Goal: Task Accomplishment & Management: Use online tool/utility

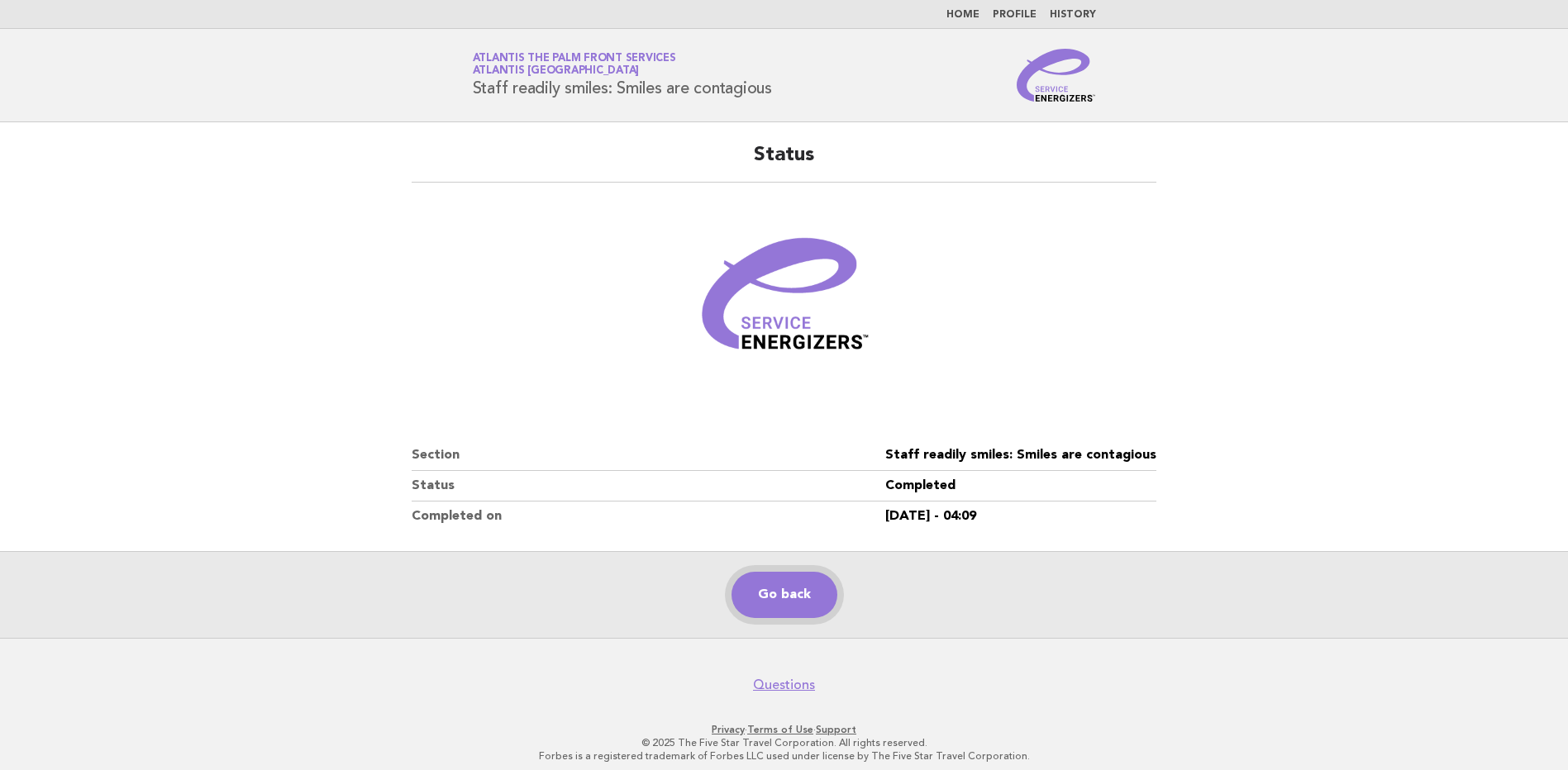
click at [768, 601] on link "Go back" at bounding box center [784, 594] width 106 height 46
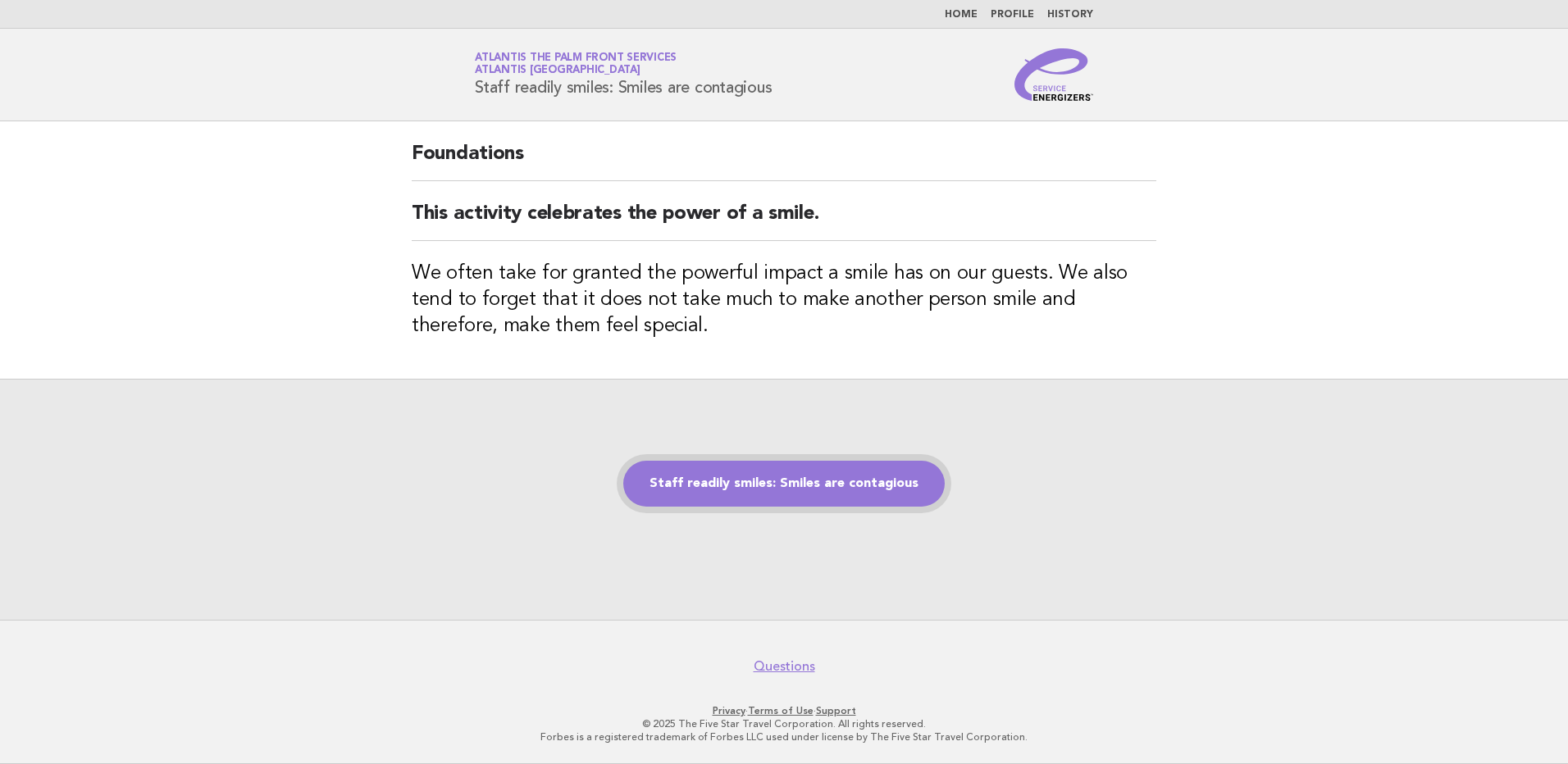
click at [841, 471] on link "Staff readily smiles: Smiles are contagious" at bounding box center [784, 483] width 321 height 45
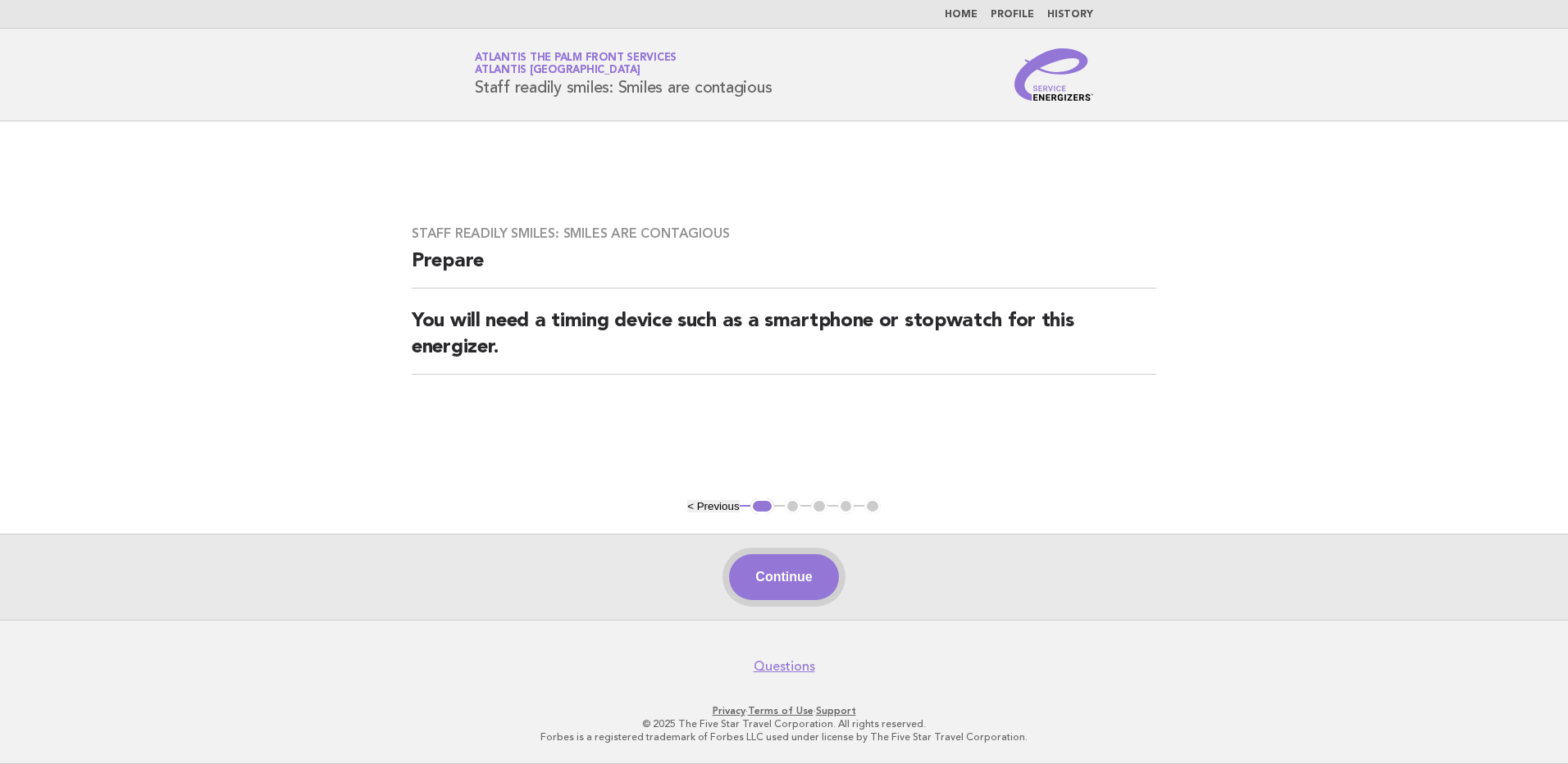
click at [772, 561] on button "Continue" at bounding box center [783, 577] width 109 height 45
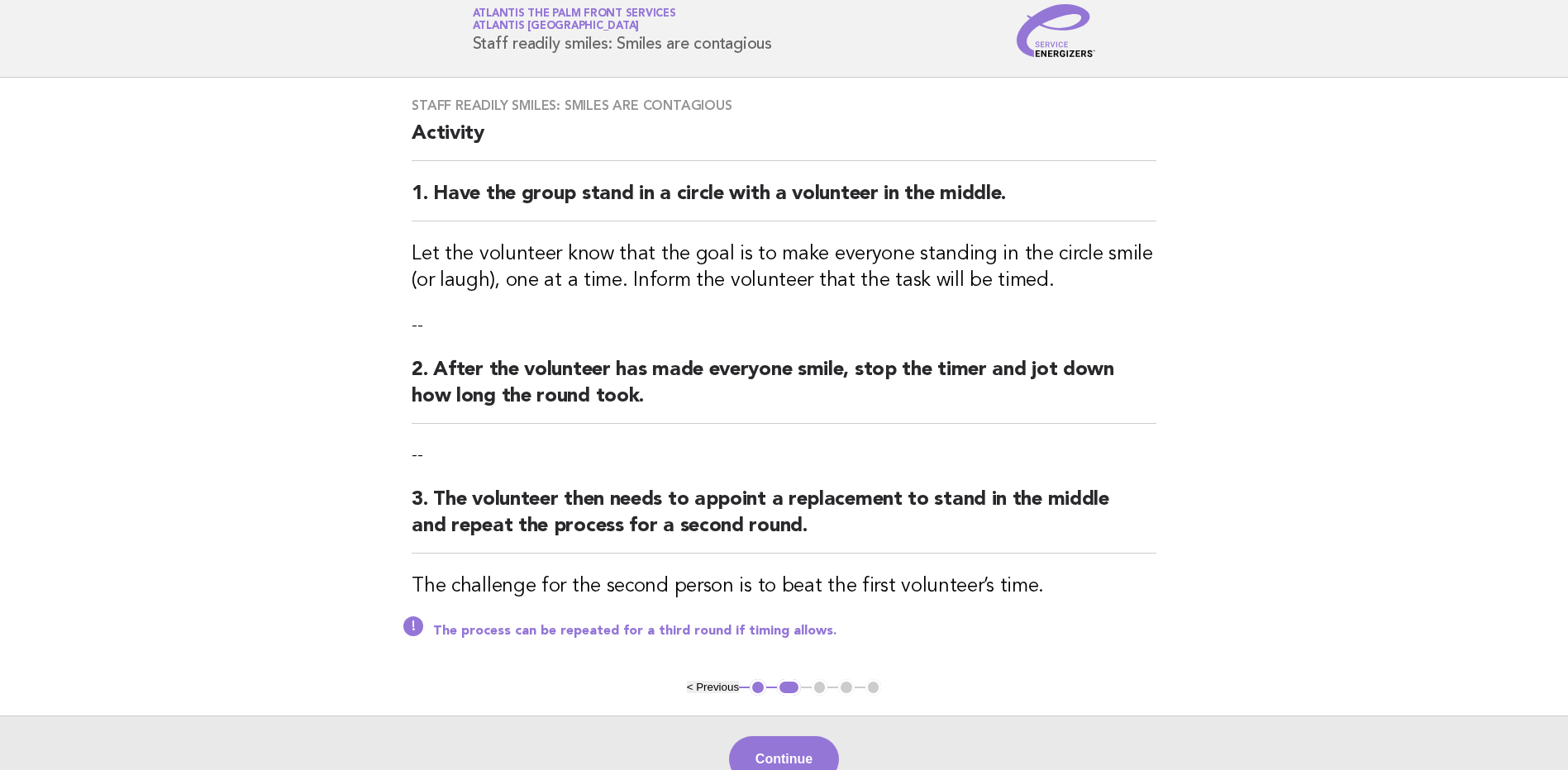
scroll to position [83, 0]
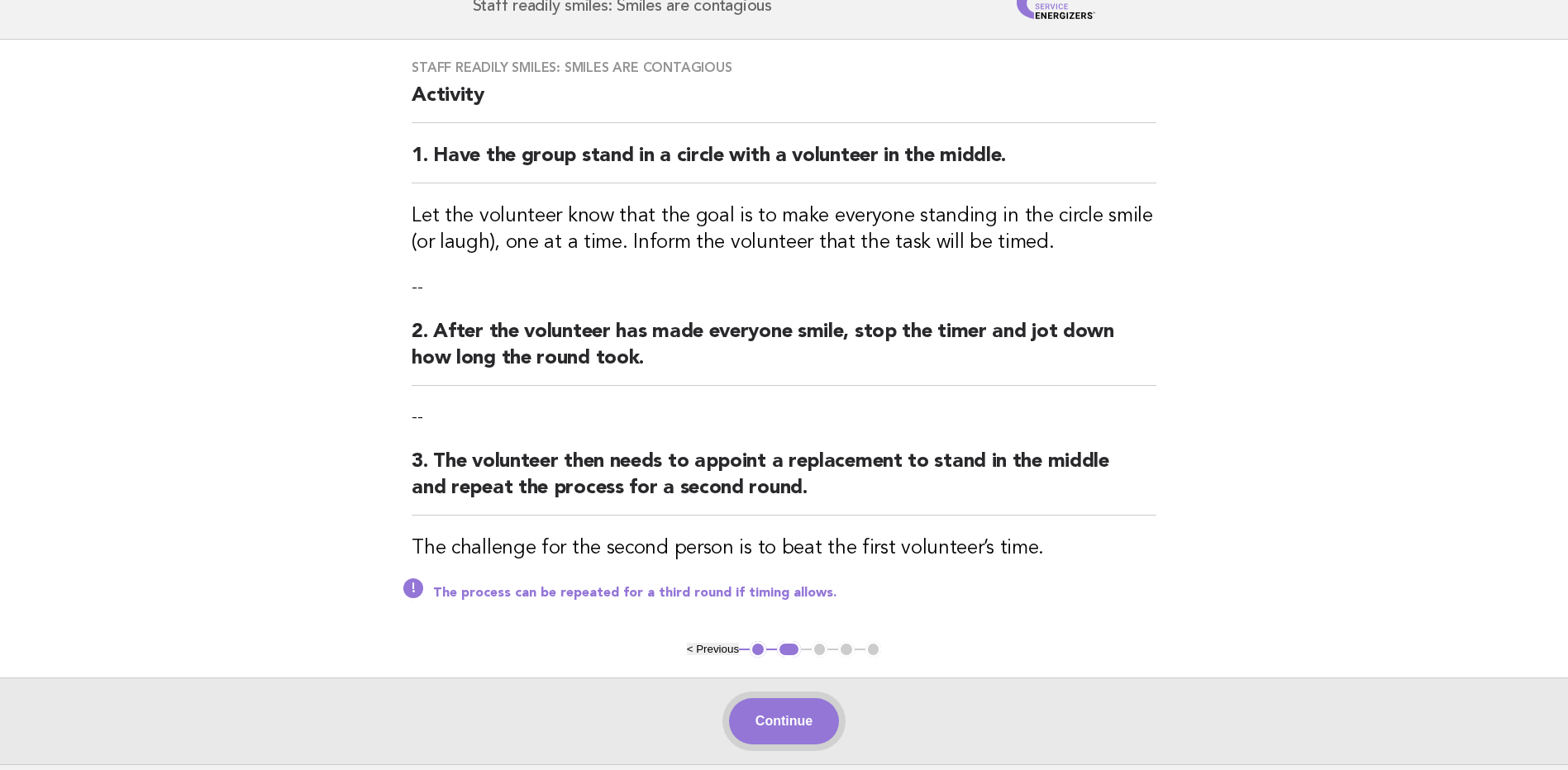
click at [796, 723] on button "Continue" at bounding box center [783, 721] width 110 height 46
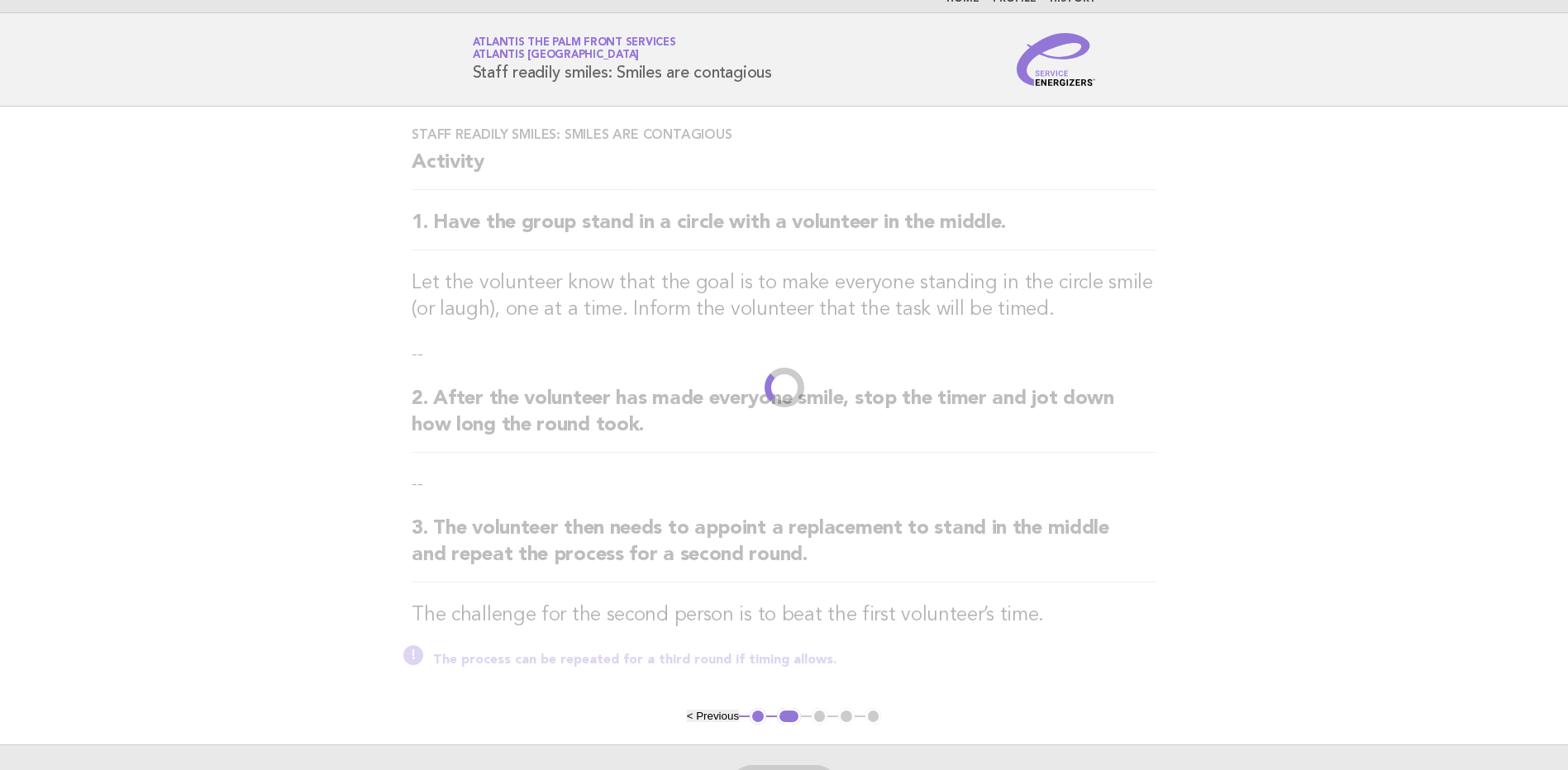
scroll to position [0, 0]
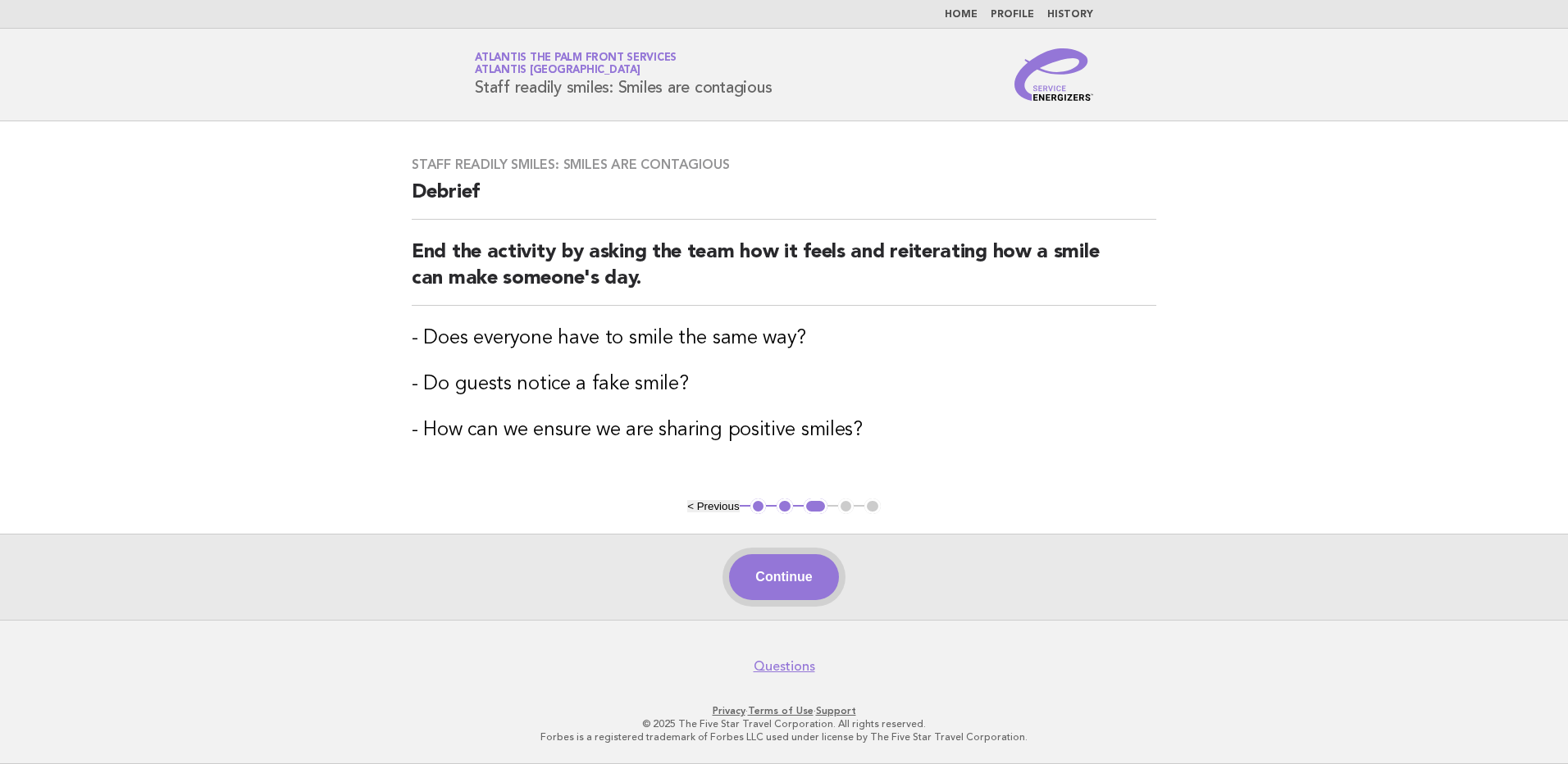
click at [811, 593] on button "Continue" at bounding box center [783, 577] width 109 height 45
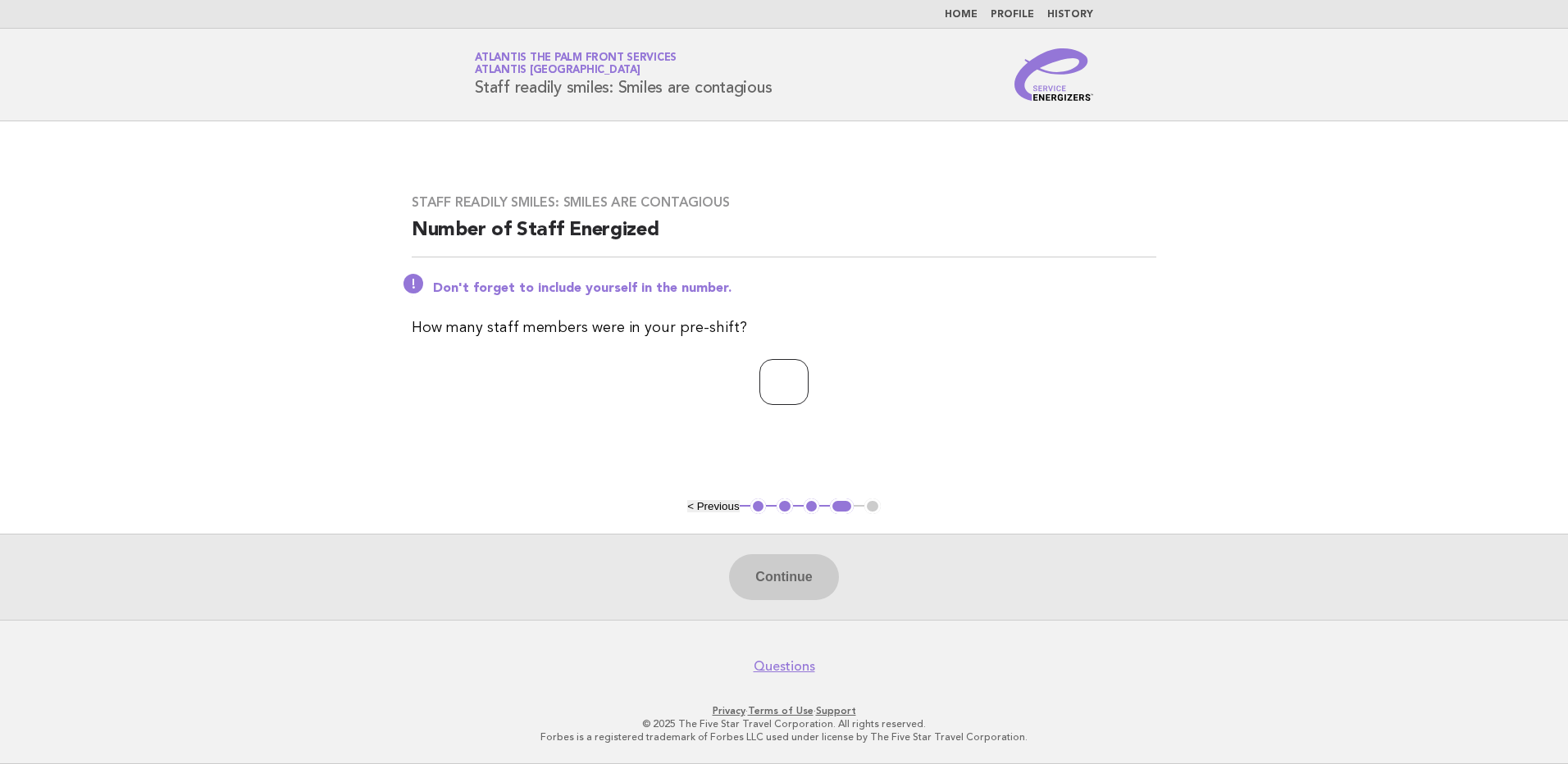
click at [771, 397] on input "number" at bounding box center [783, 381] width 49 height 45
type input "*"
click at [775, 575] on button "Continue" at bounding box center [783, 577] width 109 height 45
